Goal: Navigation & Orientation: Understand site structure

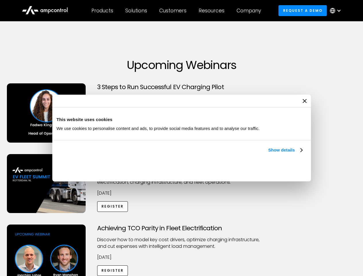
click at [268, 154] on link "Show details" at bounding box center [285, 150] width 34 height 7
click at [0, 0] on div "Necessary cookies help make a website usable by enabling basic functions like p…" at bounding box center [0, 0] width 0 height 0
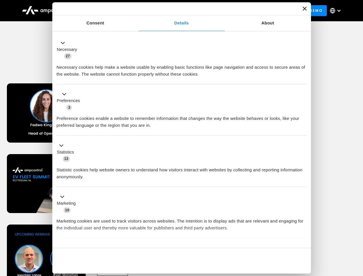
click at [357, 232] on div "Achieving TCO Parity in Fleet Electrification Discover how to model key cost dr…" at bounding box center [181, 270] width 361 height 90
click at [177, 11] on div "Customers" at bounding box center [172, 10] width 27 height 6
click at [102, 11] on div "Products" at bounding box center [102, 10] width 22 height 6
click at [137, 11] on div "Solutions" at bounding box center [136, 10] width 22 height 6
click at [174, 11] on div "Customers" at bounding box center [172, 10] width 27 height 6
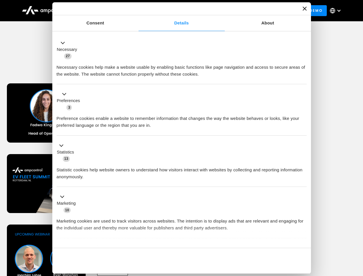
click at [213, 11] on div "Resources" at bounding box center [212, 10] width 26 height 6
click at [251, 11] on div "Company" at bounding box center [249, 10] width 24 height 6
click at [337, 11] on div at bounding box center [339, 10] width 5 height 5
